Goal: Navigation & Orientation: Go to known website

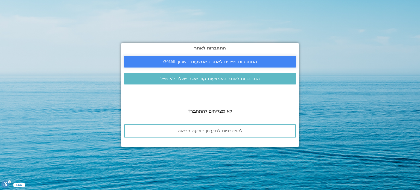
click at [217, 63] on span "התחברות מיידית לאתר באמצעות חשבון GMAIL" at bounding box center [210, 61] width 94 height 5
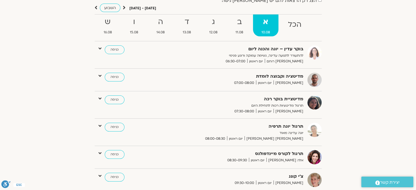
scroll to position [55, 0]
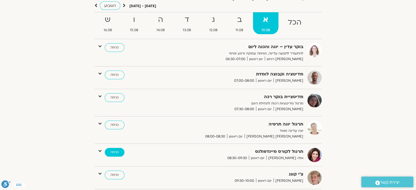
click at [116, 152] on link "כניסה" at bounding box center [115, 152] width 20 height 9
